Goal: Task Accomplishment & Management: Complete application form

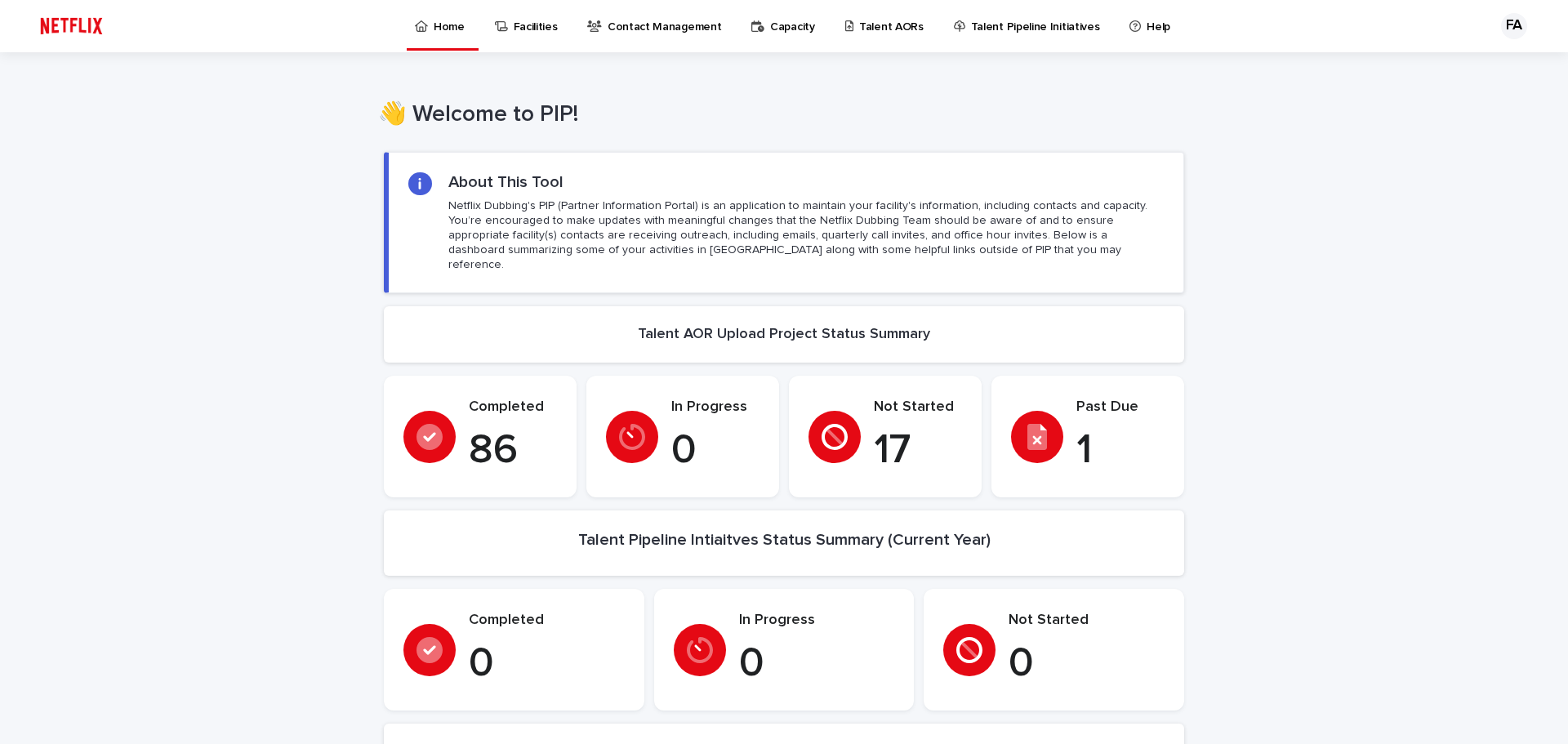
click at [896, 22] on p "Talent AORs" at bounding box center [892, 17] width 65 height 35
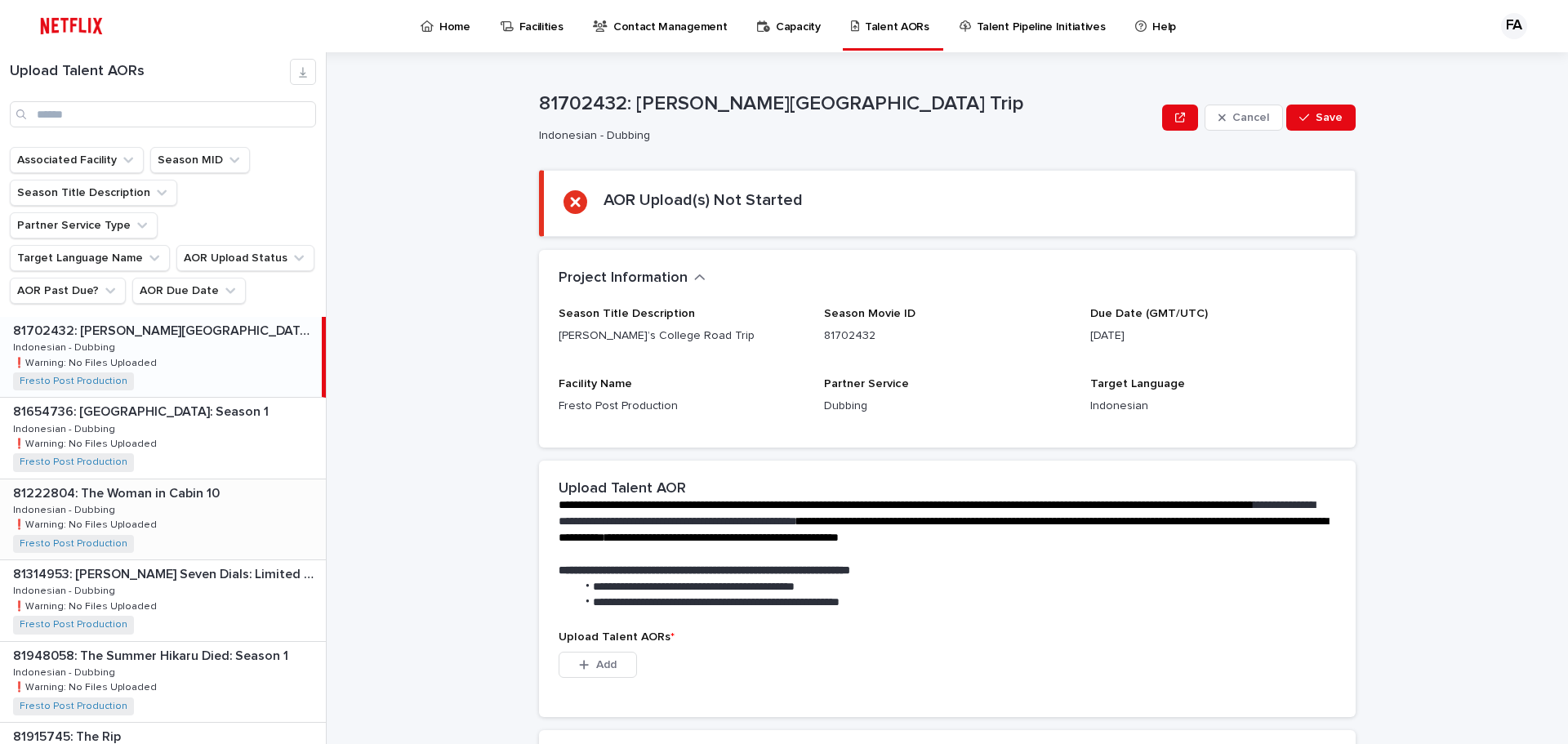
click at [156, 483] on p "81222804: The Woman in Cabin 10" at bounding box center [118, 492] width 210 height 19
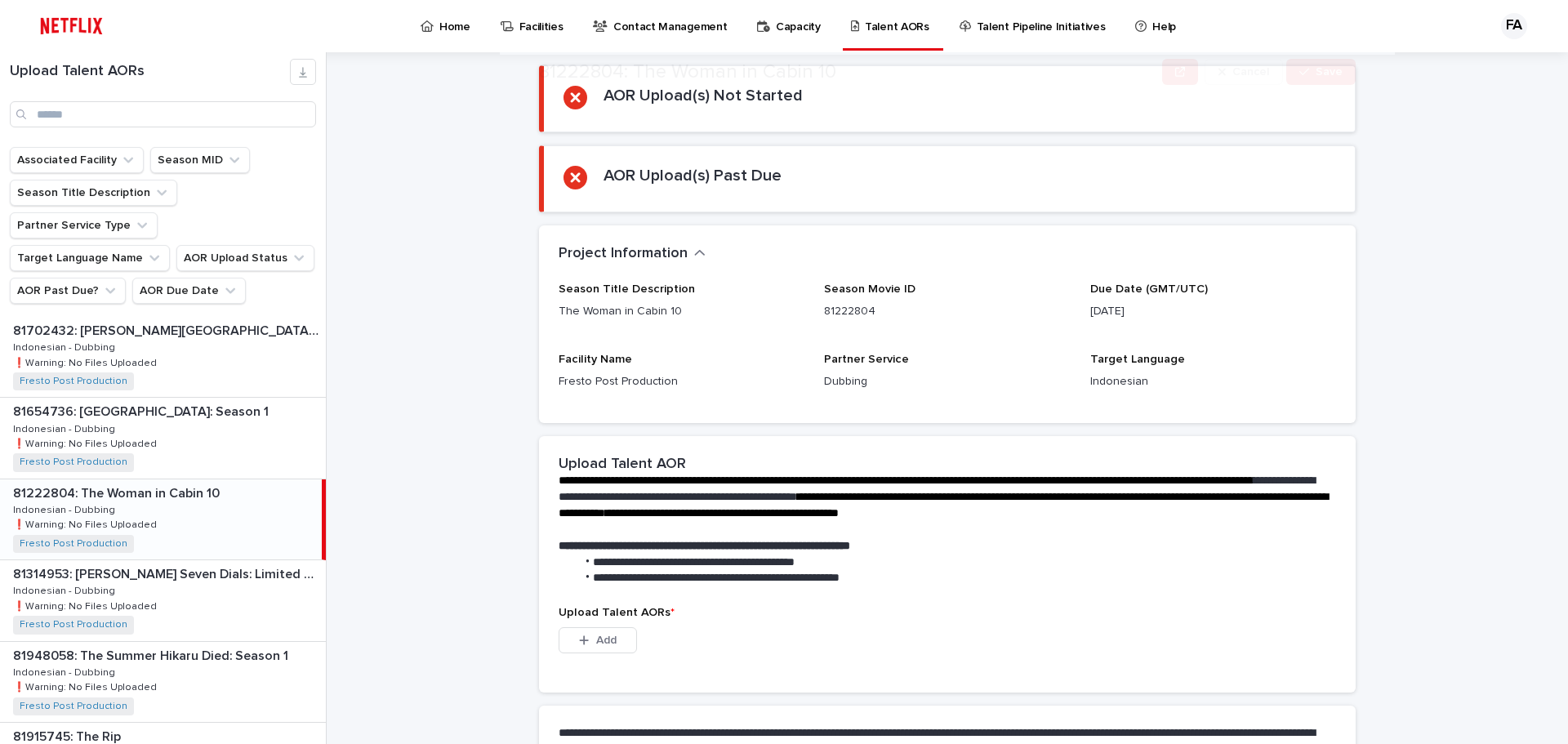
scroll to position [316, 0]
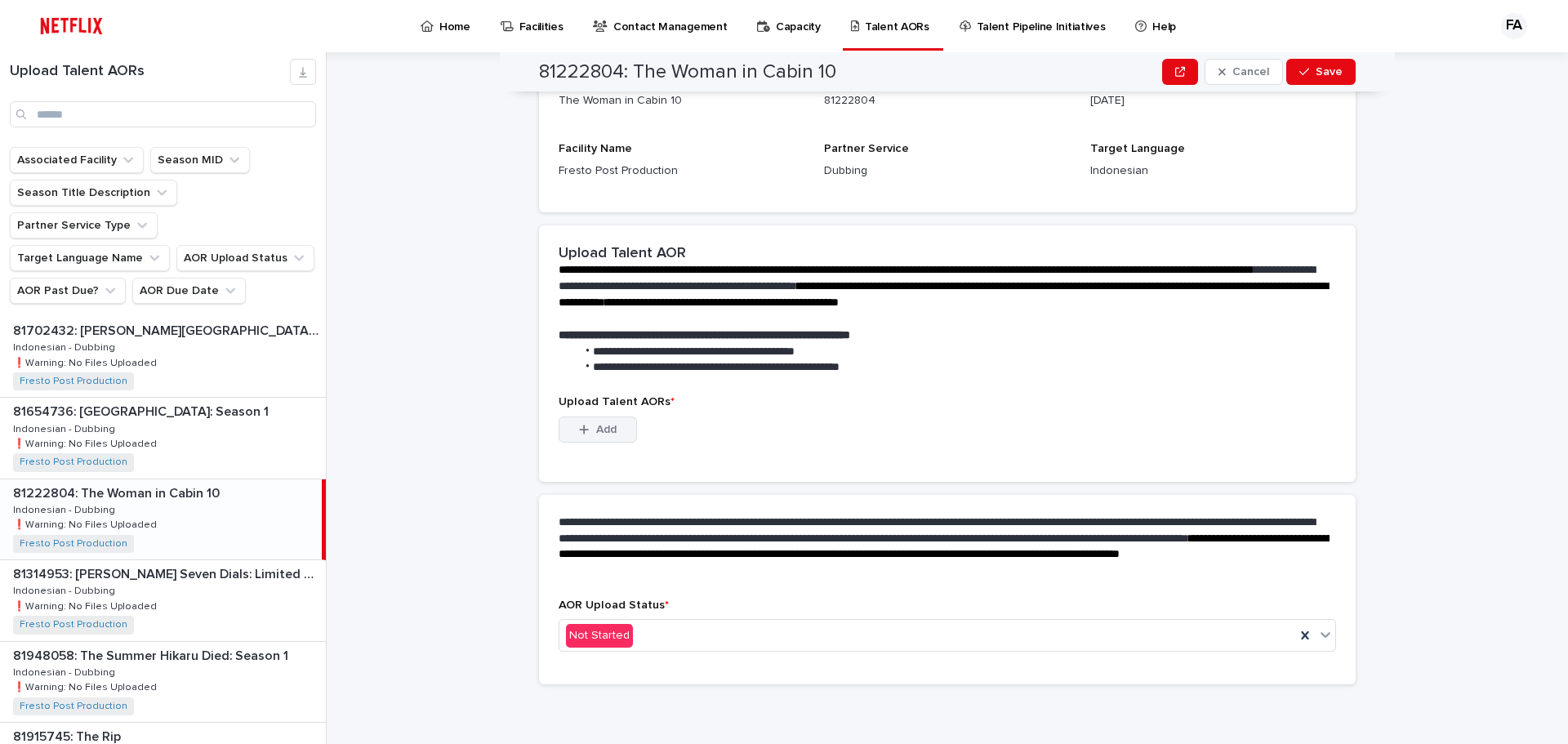
drag, startPoint x: 604, startPoint y: 431, endPoint x: 615, endPoint y: 440, distance: 14.2
click at [604, 431] on span "Add" at bounding box center [606, 429] width 20 height 12
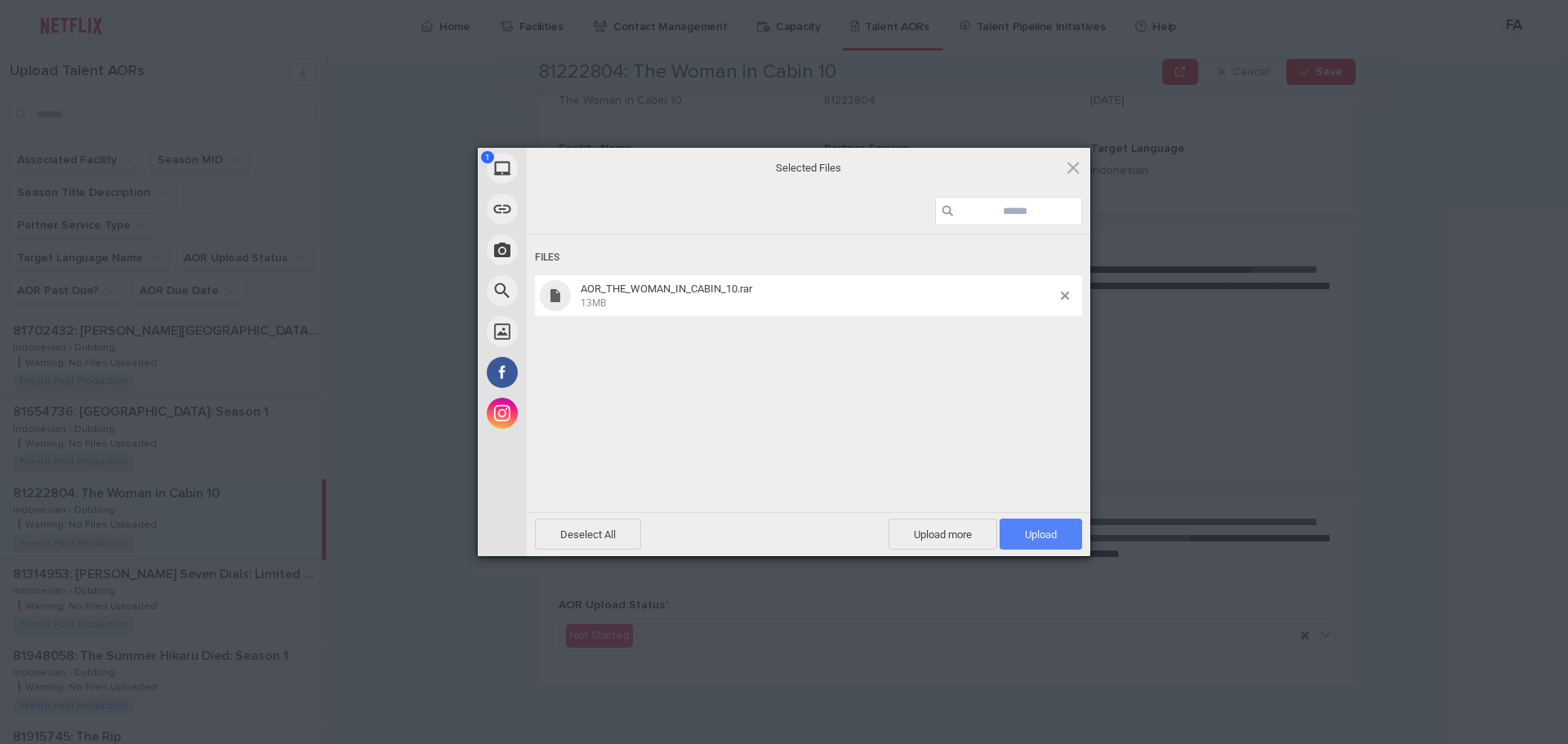
click at [1039, 532] on span "Upload 1" at bounding box center [1041, 535] width 32 height 12
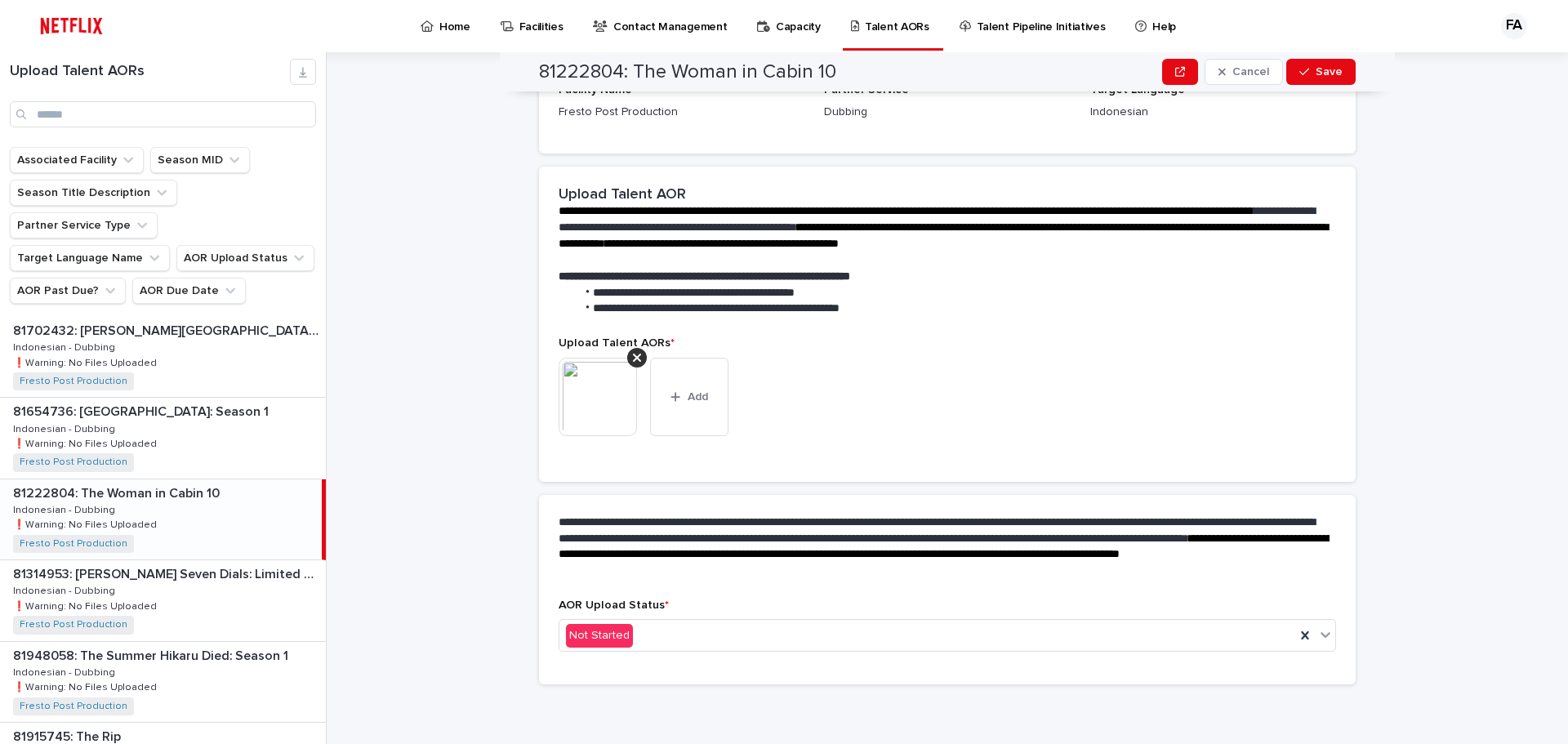
scroll to position [294, 0]
click at [968, 629] on div "Not Started" at bounding box center [927, 636] width 736 height 27
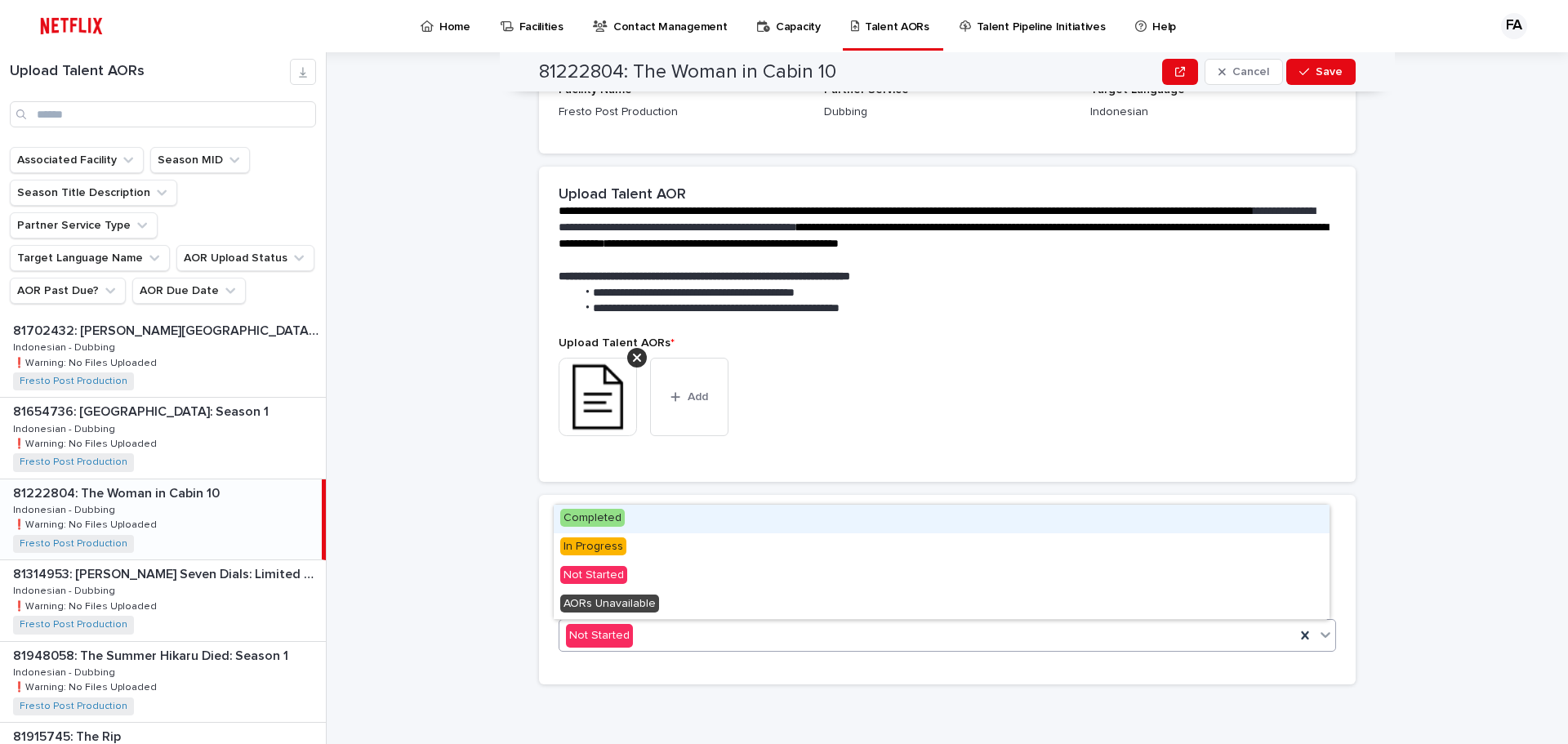
click at [623, 519] on div "Completed" at bounding box center [941, 519] width 776 height 28
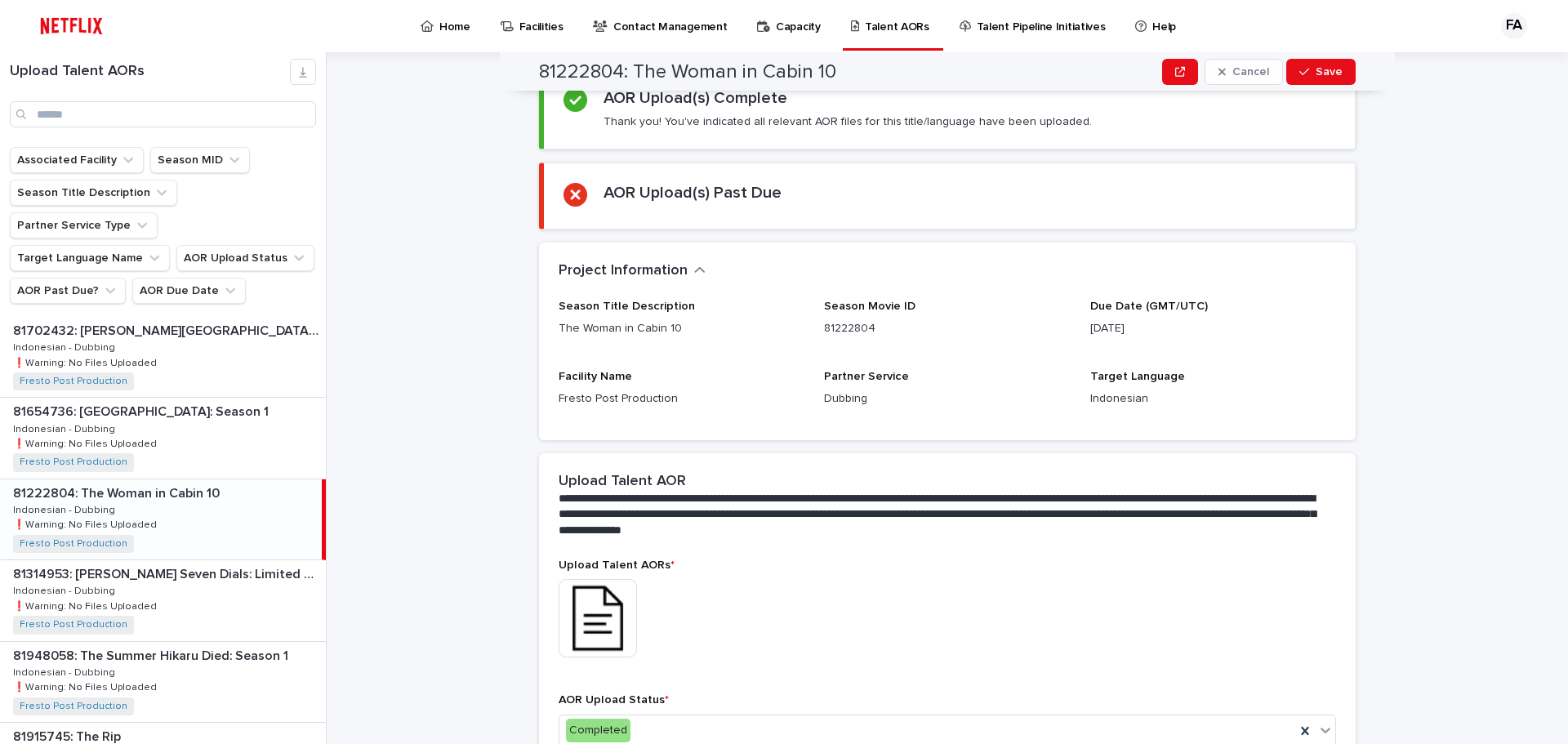
scroll to position [0, 0]
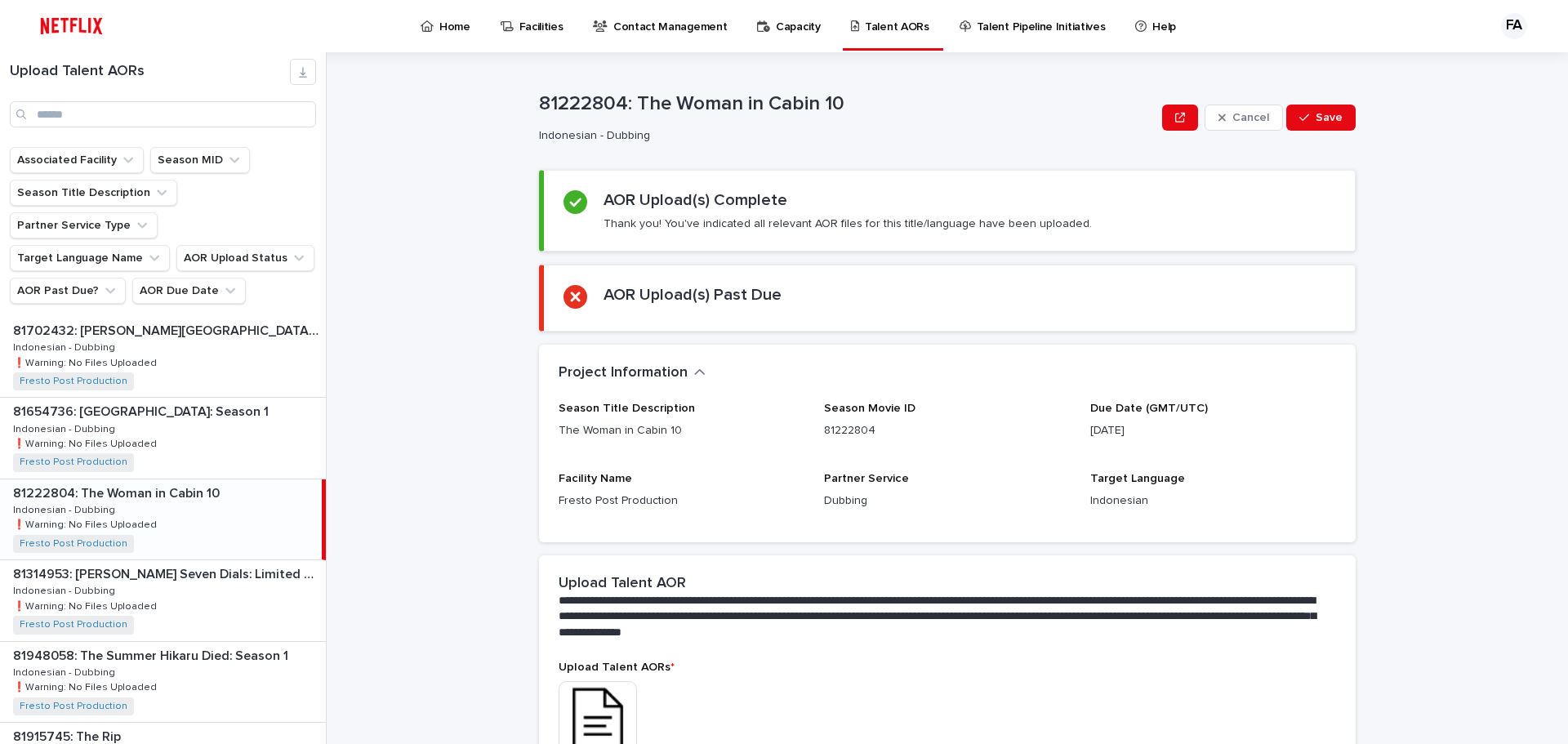
drag, startPoint x: 1332, startPoint y: 119, endPoint x: 1305, endPoint y: 196, distance: 81.6
click at [1332, 119] on span "Save" at bounding box center [1329, 117] width 27 height 12
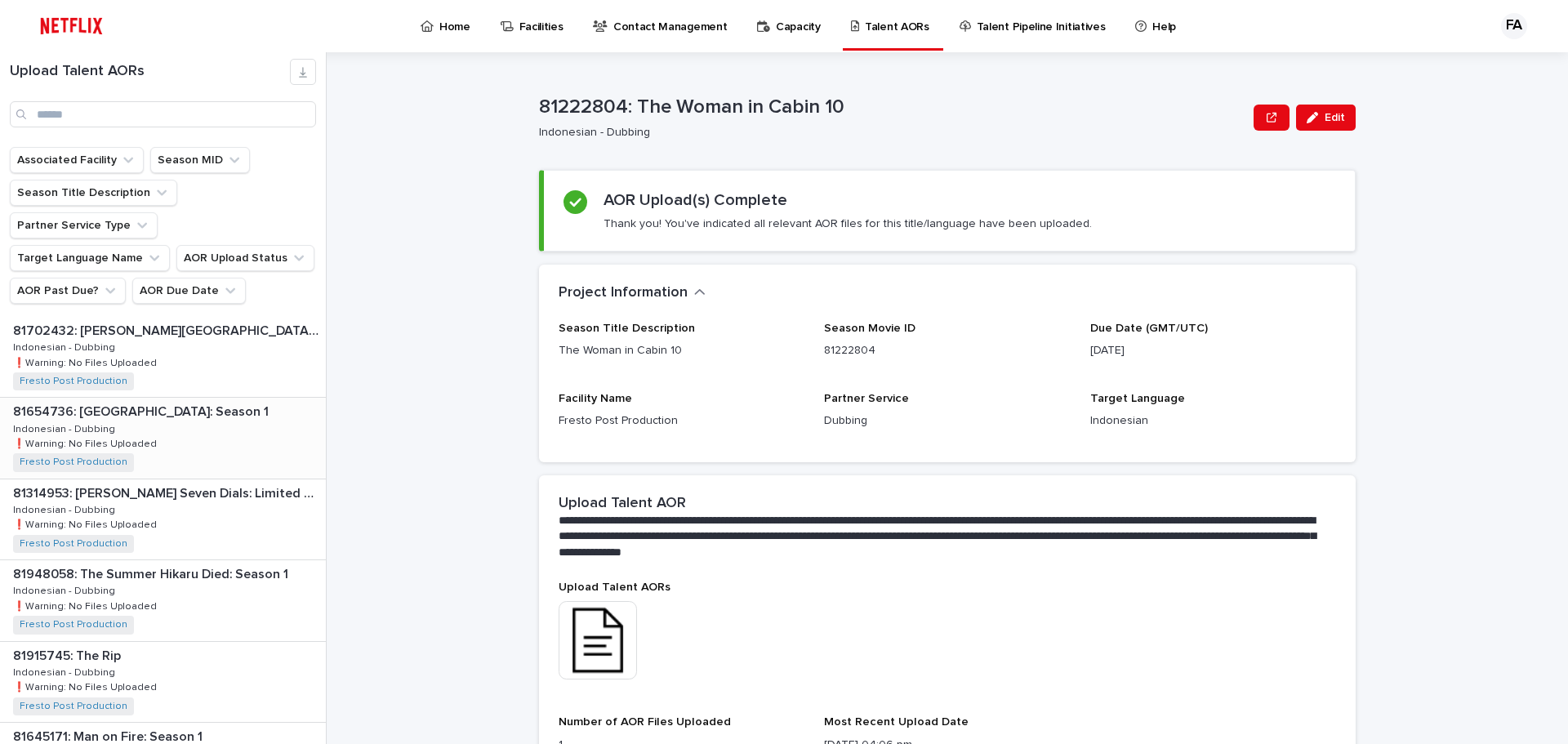
click at [198, 406] on div "81654736: [GEOGRAPHIC_DATA]: Season 1 81654736: [GEOGRAPHIC_DATA] Empire: Seaso…" at bounding box center [163, 438] width 326 height 80
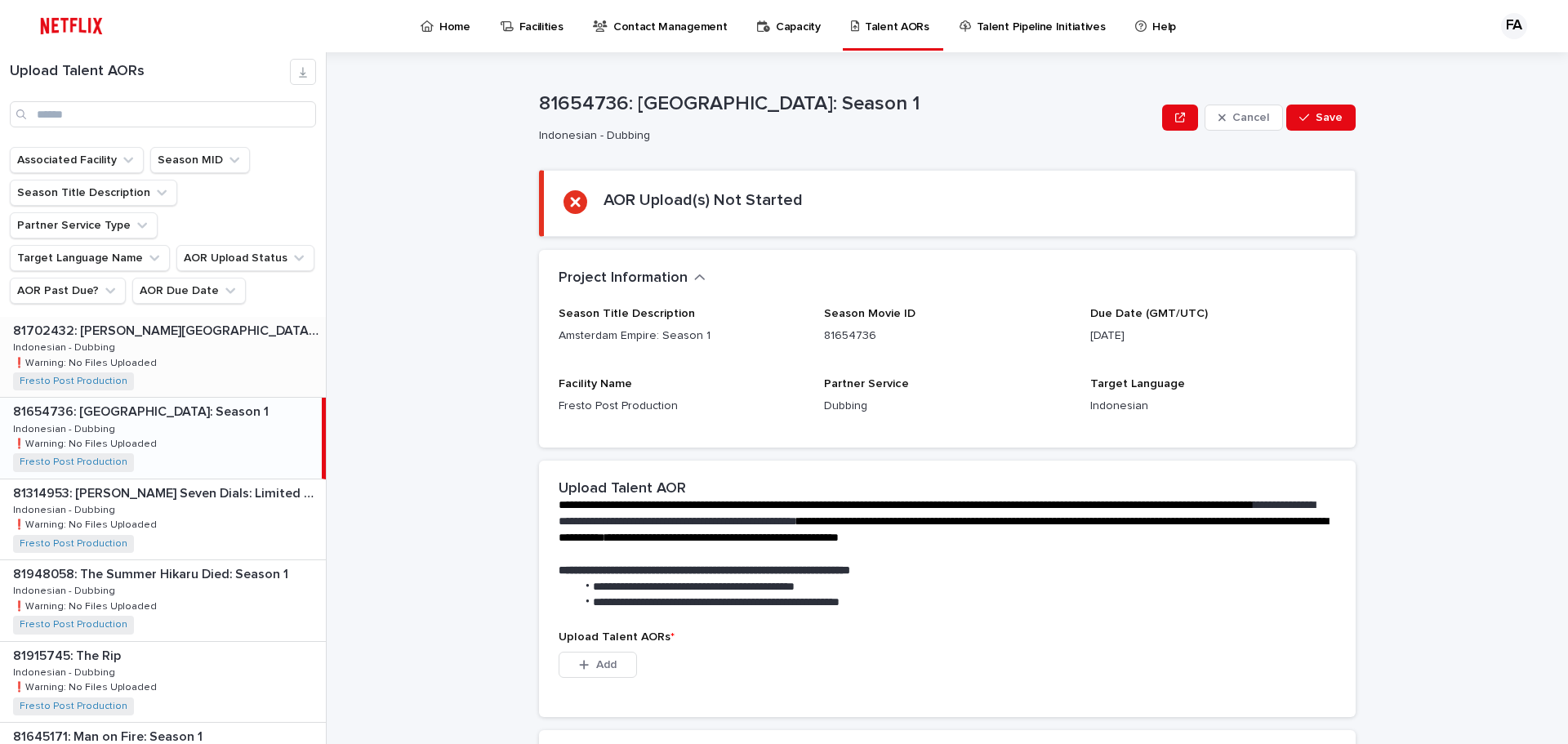
click at [161, 320] on p "81702432: [PERSON_NAME][GEOGRAPHIC_DATA] Trip" at bounding box center [168, 329] width 309 height 19
drag, startPoint x: 164, startPoint y: 461, endPoint x: 226, endPoint y: 444, distance: 64.3
click at [164, 483] on p "81314953: [PERSON_NAME] Seven Dials: Limited Series" at bounding box center [168, 492] width 309 height 19
click at [182, 572] on div "81948058: The Summer Hikaru Died: Season 1 81948058: The Summer Hikaru Died: Se…" at bounding box center [163, 600] width 326 height 80
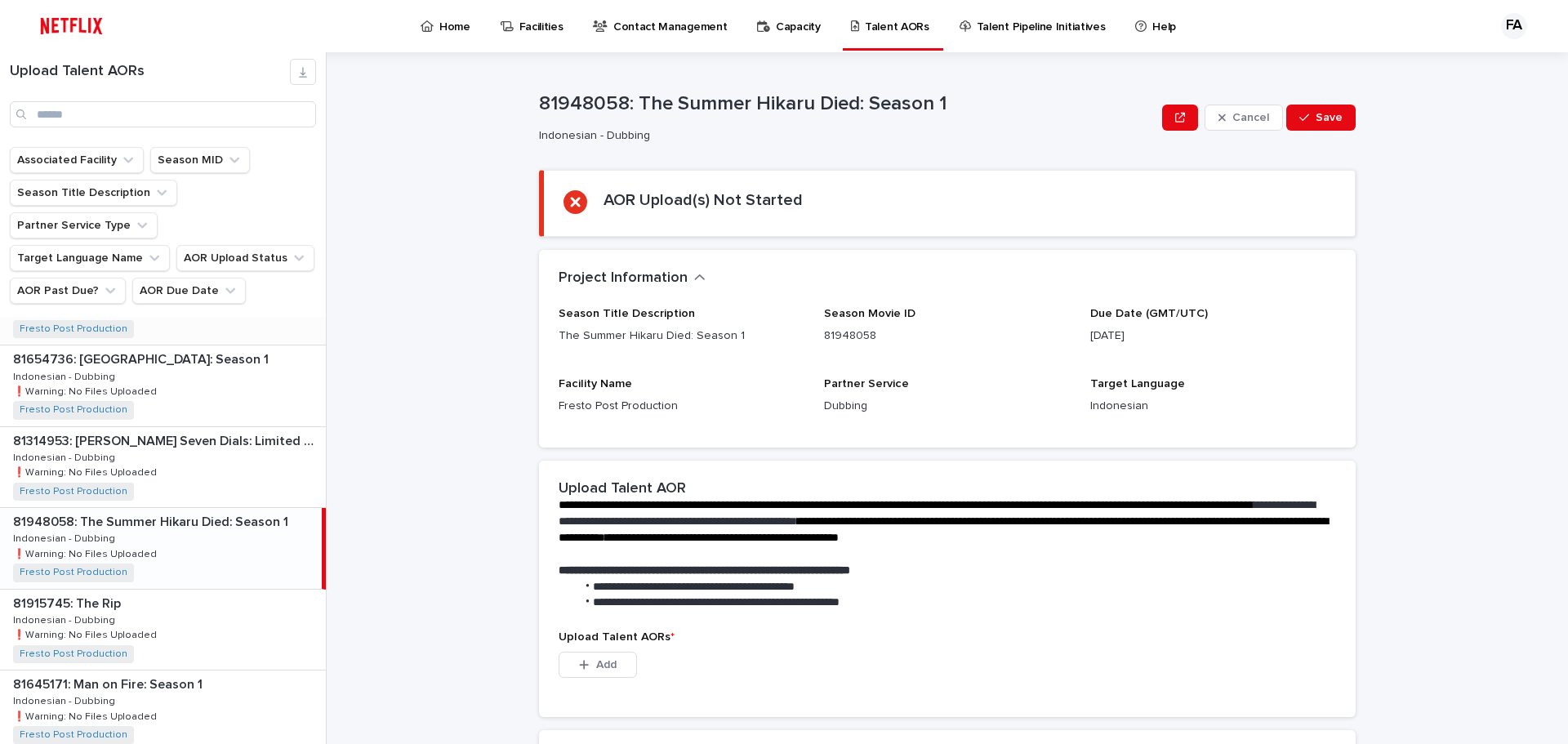
scroll to position [82, 0]
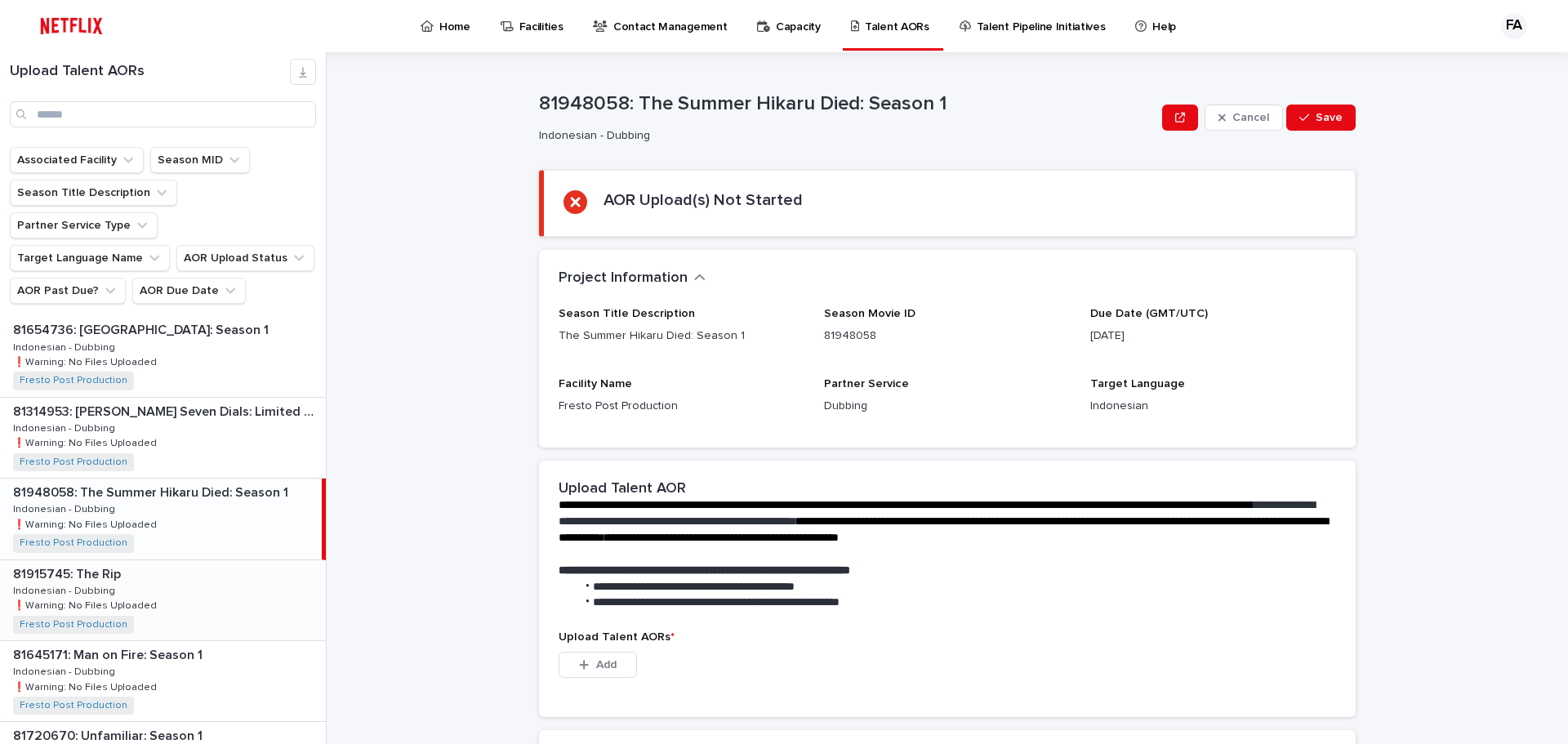
click at [215, 560] on div "81915745: The Rip 81915745: The Rip Indonesian - Dubbing Indonesian - Dubbing ❗…" at bounding box center [163, 600] width 326 height 80
